Goal: Transaction & Acquisition: Download file/media

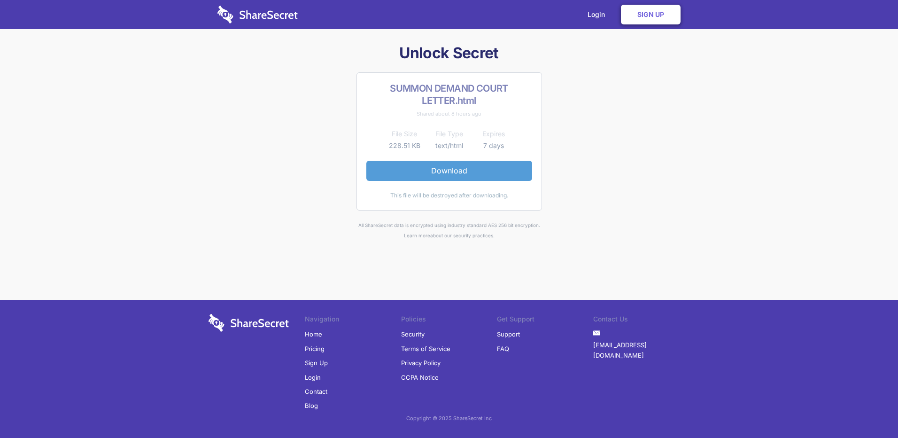
click at [422, 175] on link "Download" at bounding box center [449, 171] width 166 height 20
click at [469, 174] on link "Download" at bounding box center [449, 171] width 166 height 20
